Goal: Check status: Check status

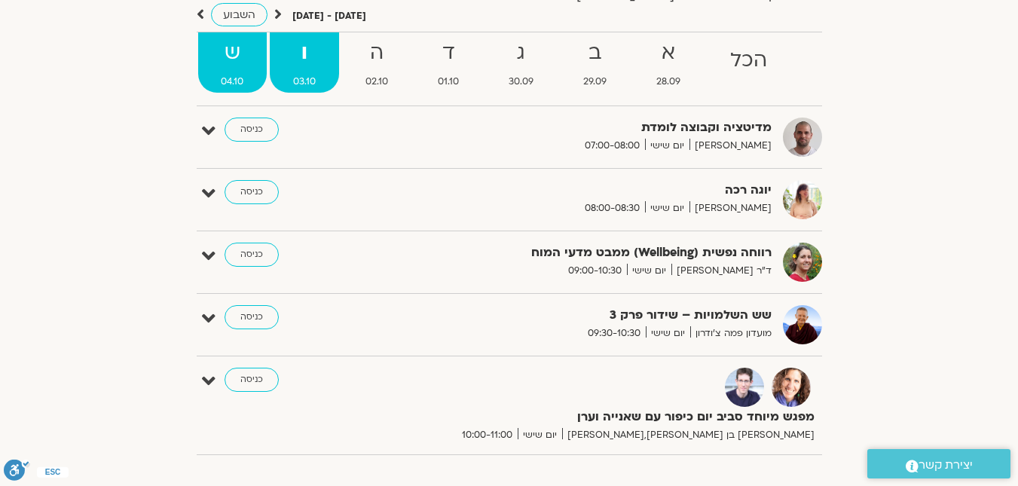
click at [247, 79] on span "04.10" at bounding box center [232, 82] width 69 height 16
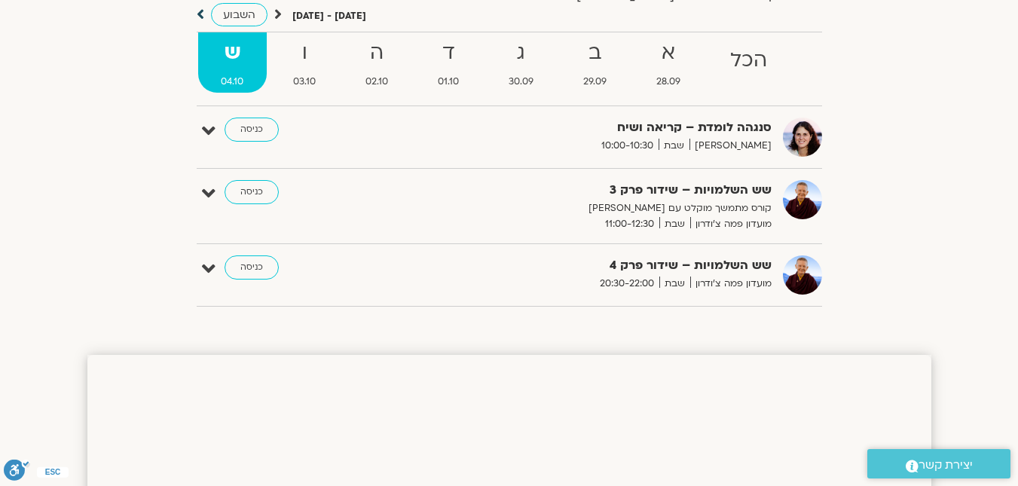
click at [201, 15] on icon at bounding box center [201, 14] width 8 height 15
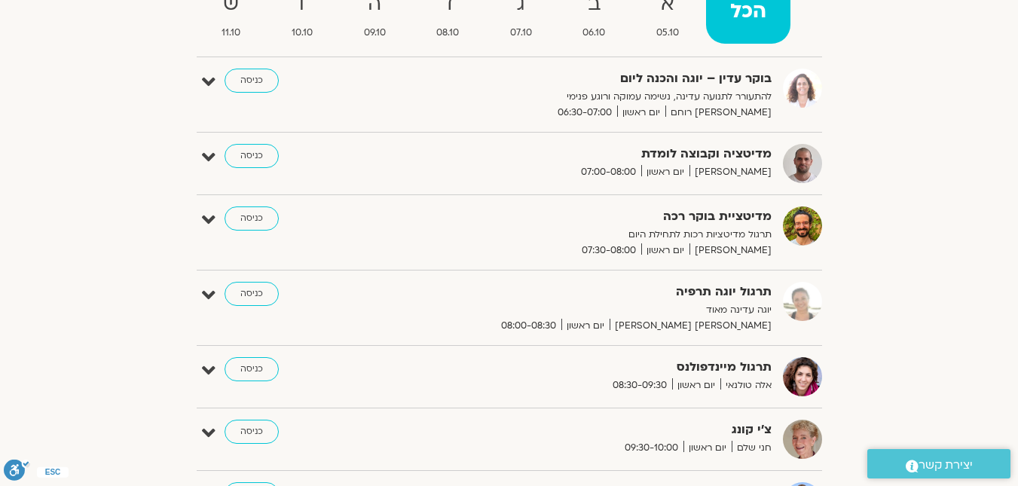
scroll to position [151, 0]
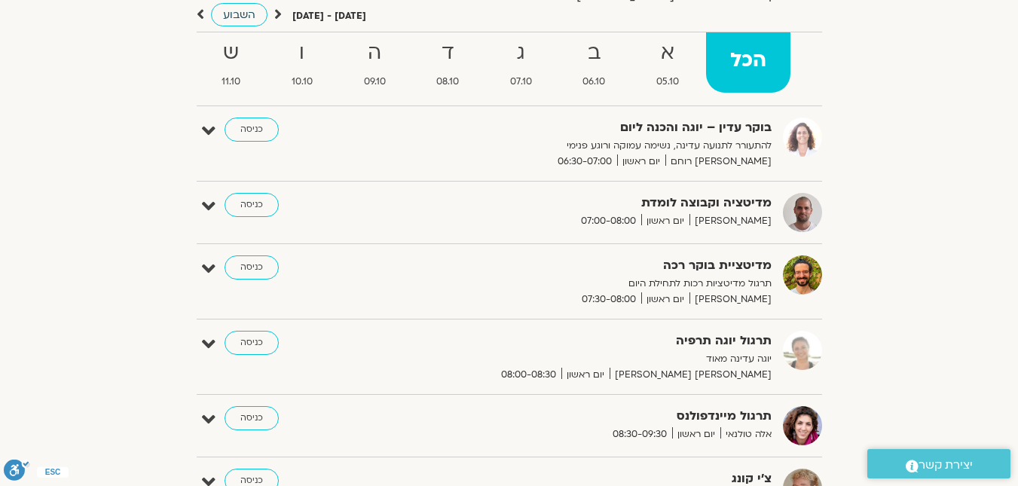
click at [231, 11] on span "השבוע" at bounding box center [239, 15] width 32 height 14
click at [243, 75] on span "11.10" at bounding box center [231, 82] width 67 height 16
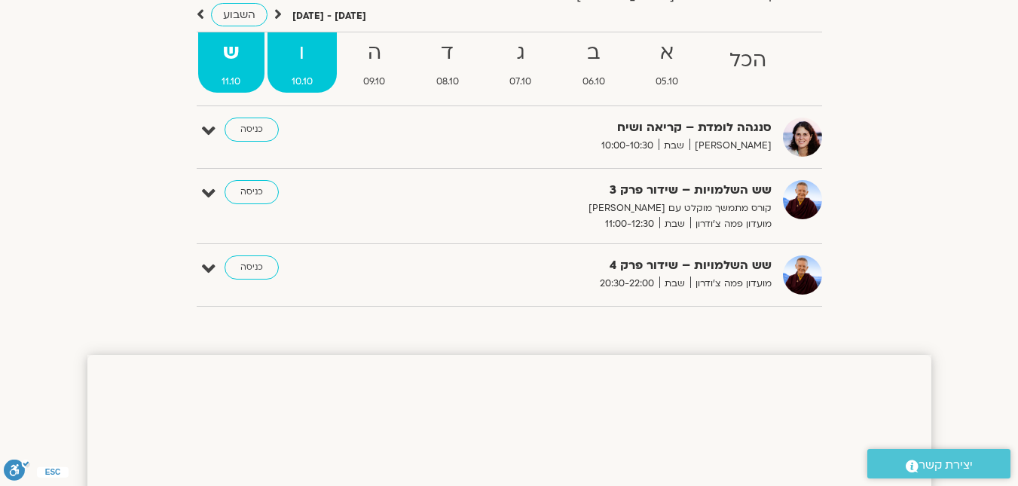
click at [287, 78] on span "10.10" at bounding box center [302, 82] width 69 height 16
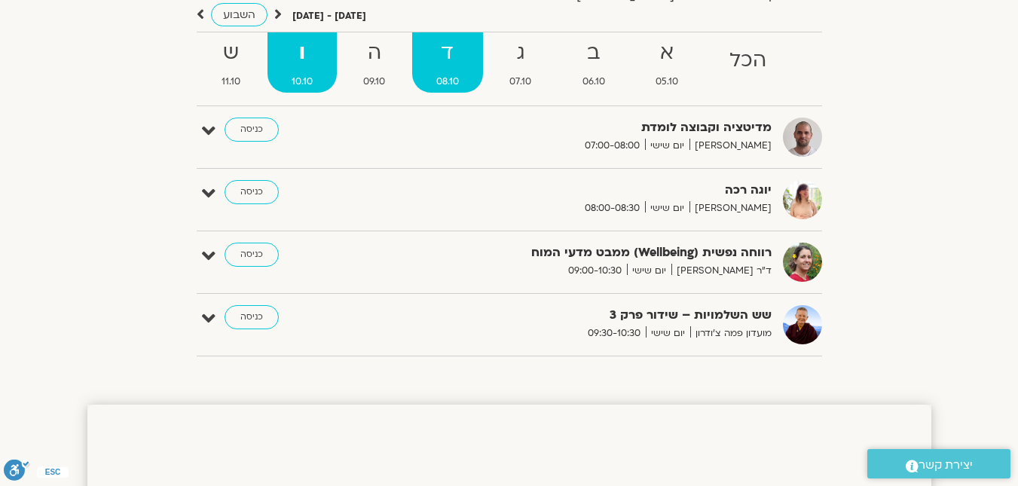
click at [446, 72] on link "ד 08.10" at bounding box center [447, 62] width 71 height 60
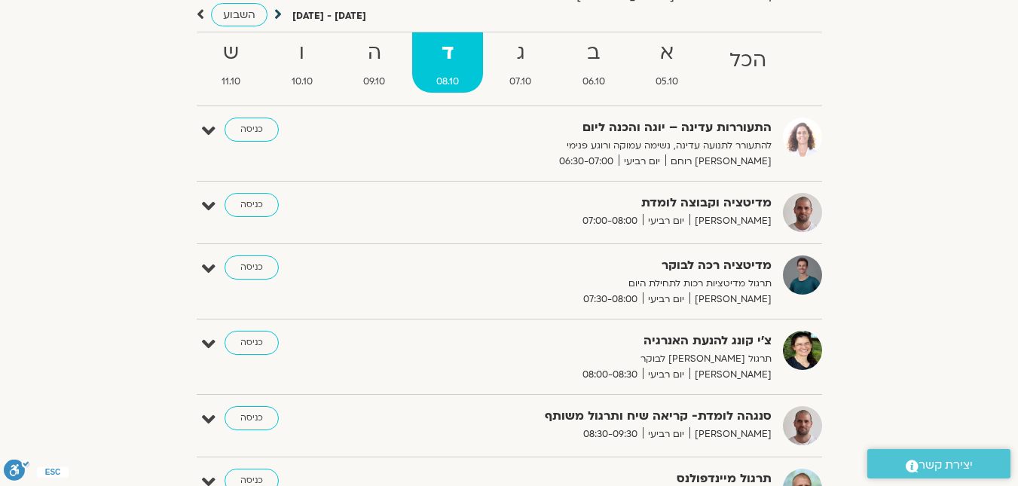
click at [277, 14] on icon at bounding box center [278, 14] width 8 height 15
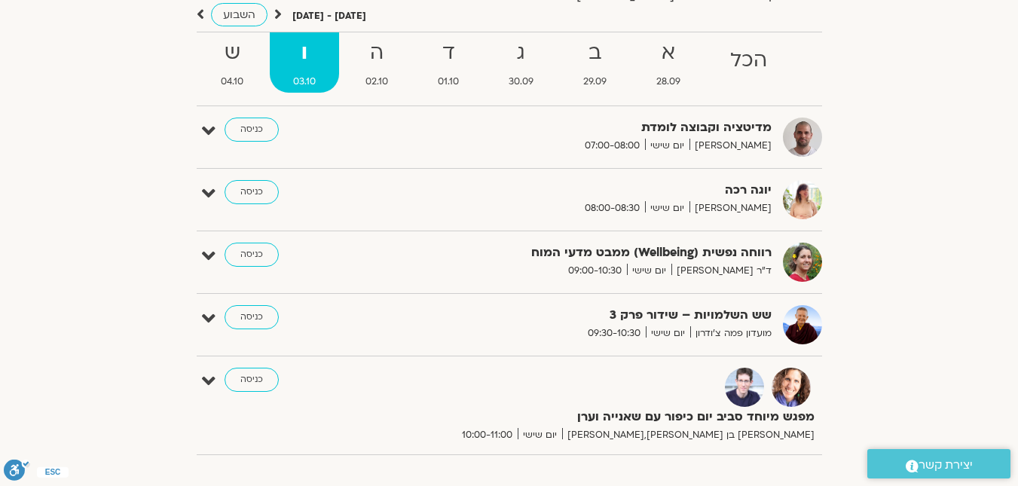
scroll to position [0, 0]
click at [442, 82] on span "01.10" at bounding box center [449, 82] width 68 height 16
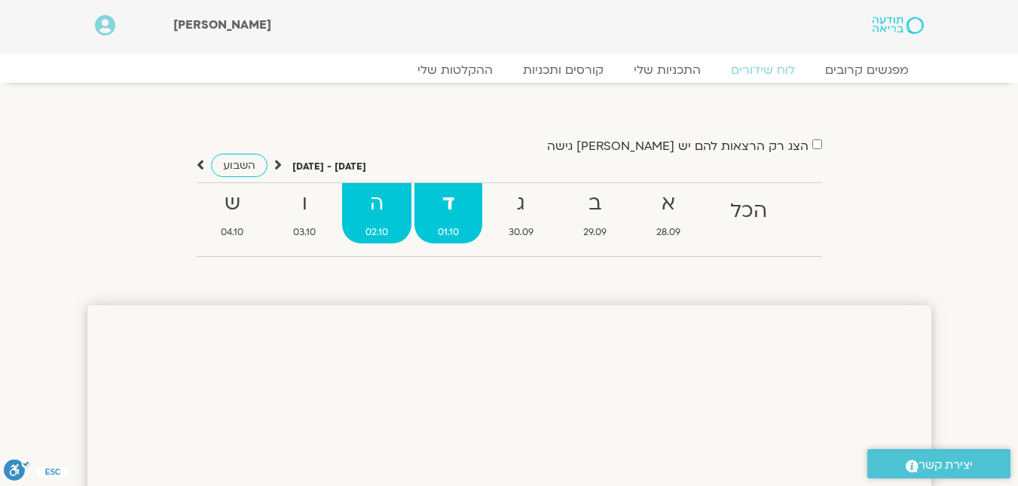
click at [373, 208] on strong "ה" at bounding box center [376, 204] width 69 height 34
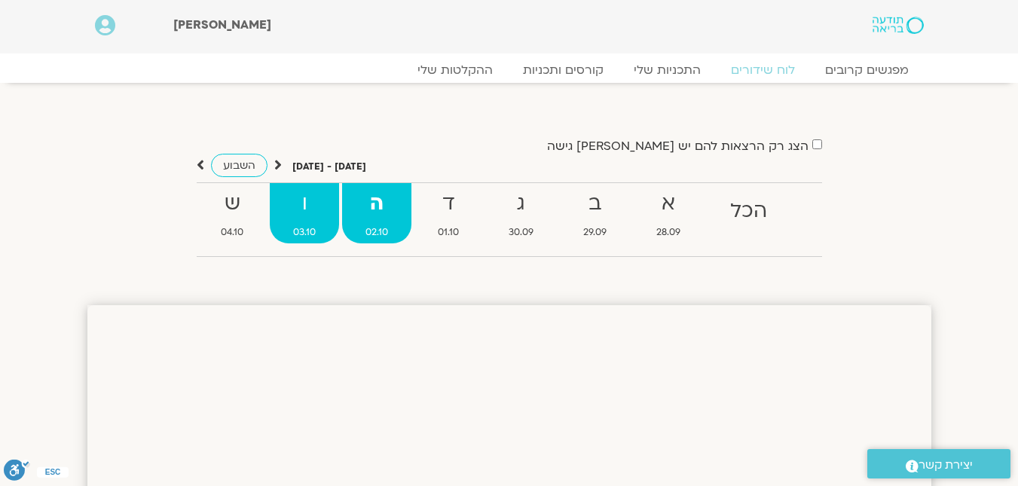
click at [310, 211] on strong "ו" at bounding box center [304, 204] width 69 height 34
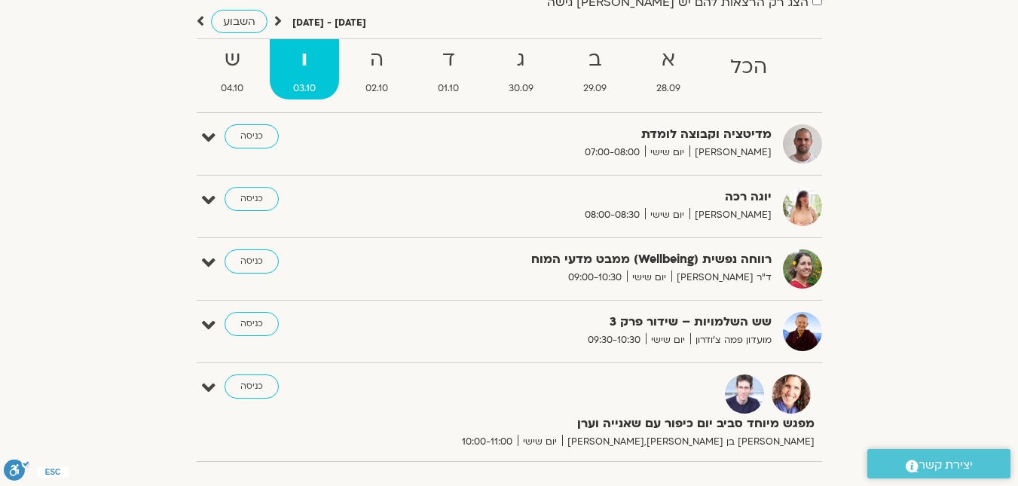
scroll to position [151, 0]
